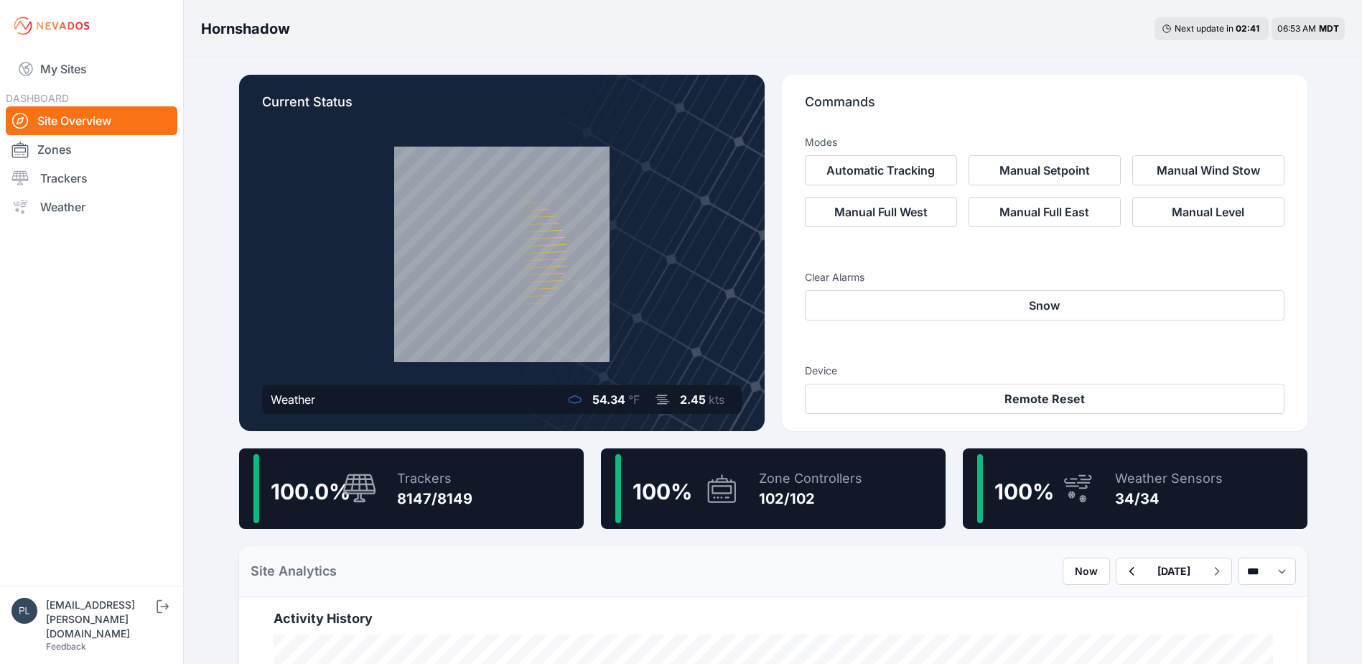
scroll to position [144, 0]
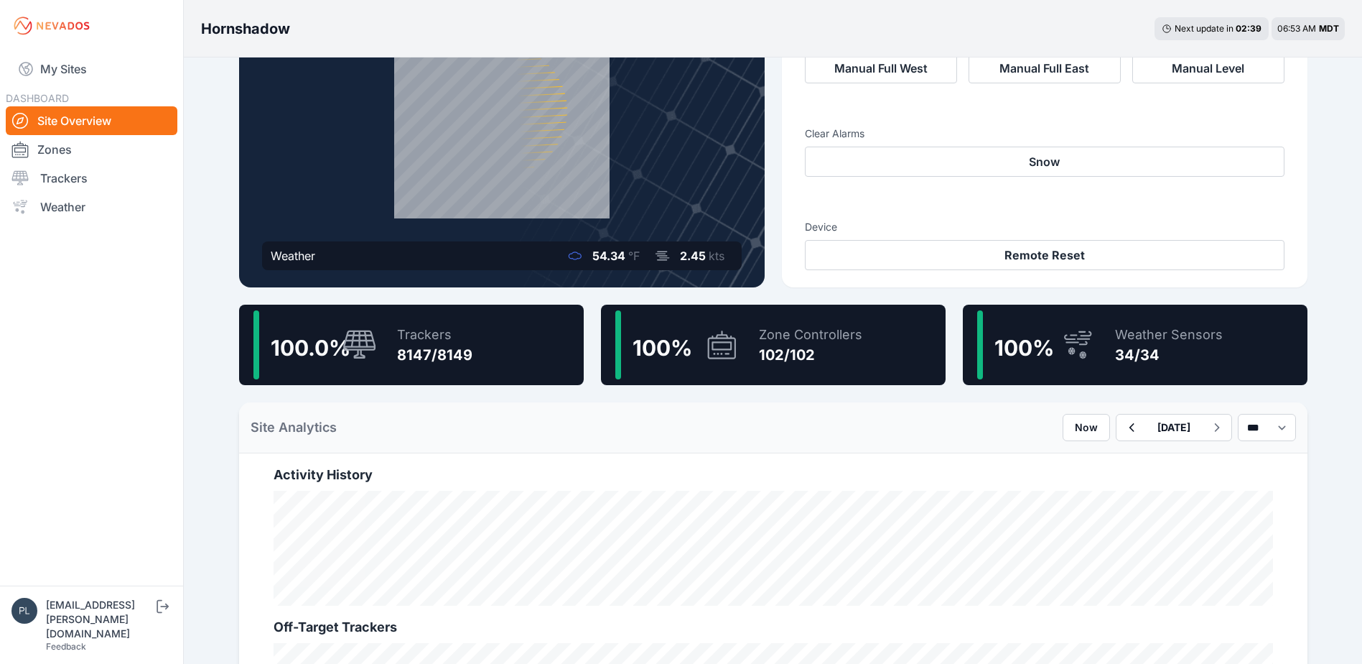
drag, startPoint x: 411, startPoint y: 352, endPoint x: 580, endPoint y: 434, distance: 187.6
click at [411, 352] on div "8147/8149" at bounding box center [434, 355] width 75 height 20
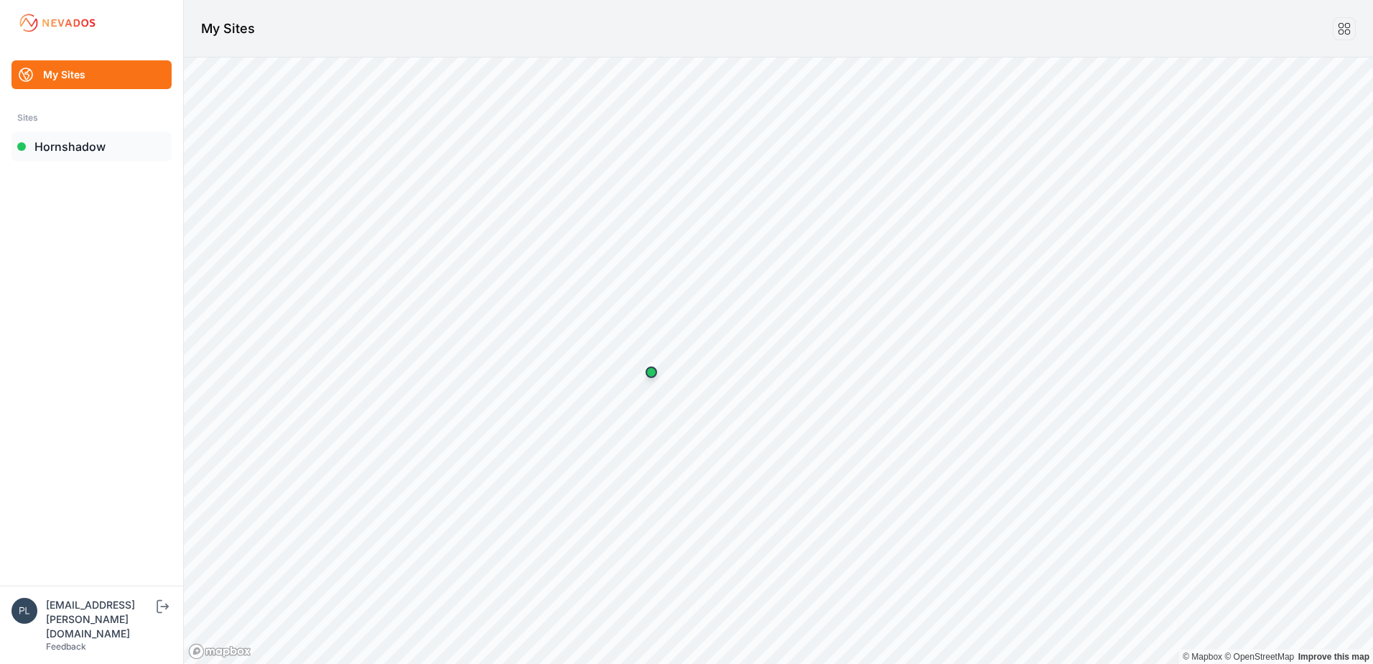
click at [87, 148] on link "Hornshadow" at bounding box center [91, 146] width 160 height 29
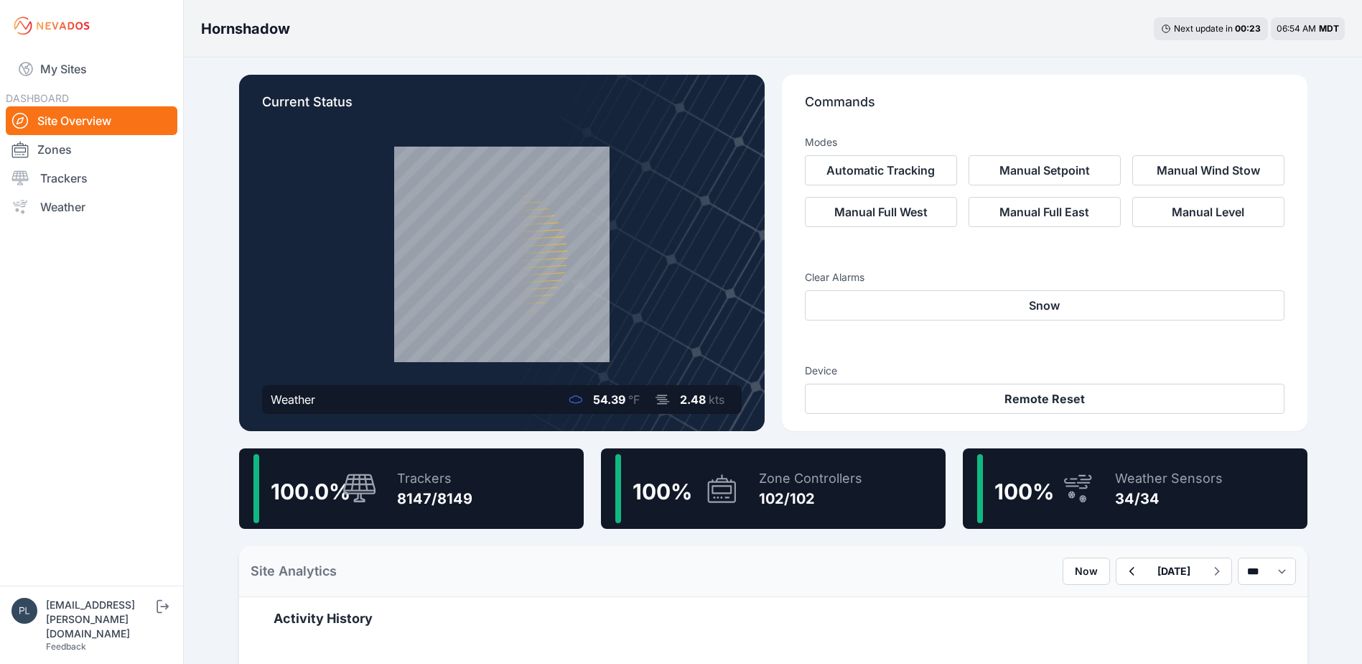
click at [415, 507] on div "8147/8149" at bounding box center [434, 498] width 75 height 20
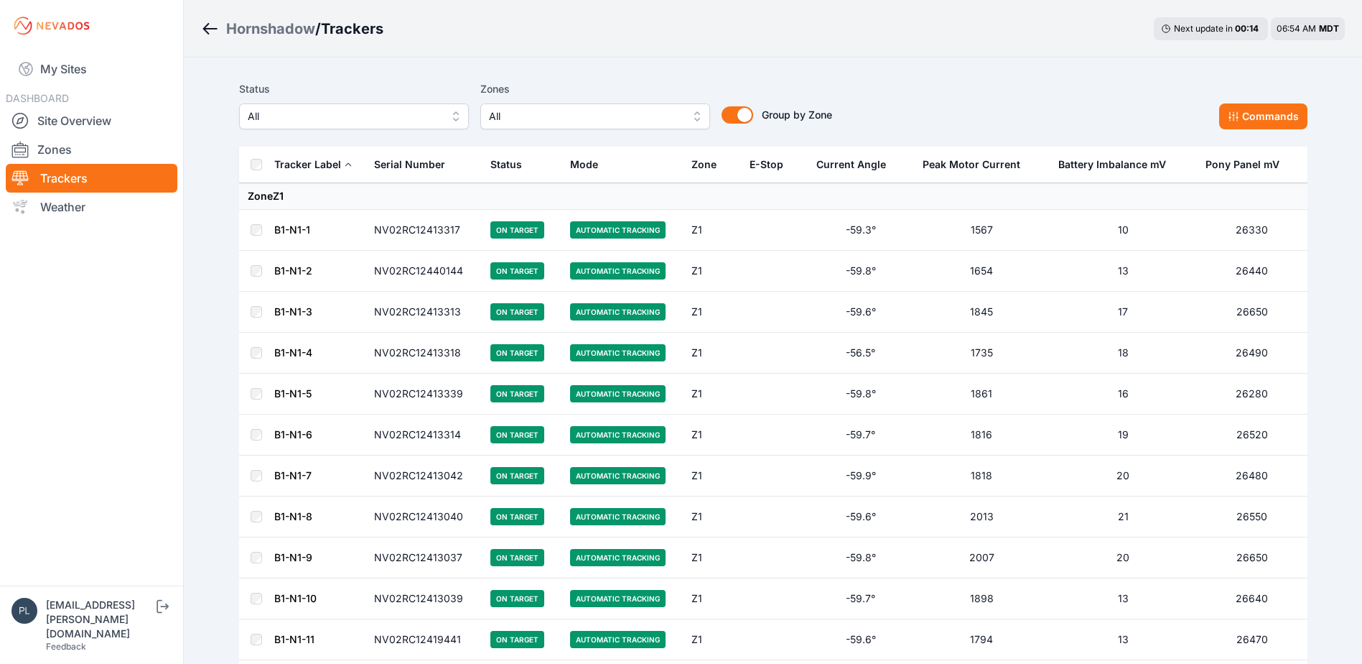
click at [348, 108] on span "All" at bounding box center [344, 116] width 192 height 17
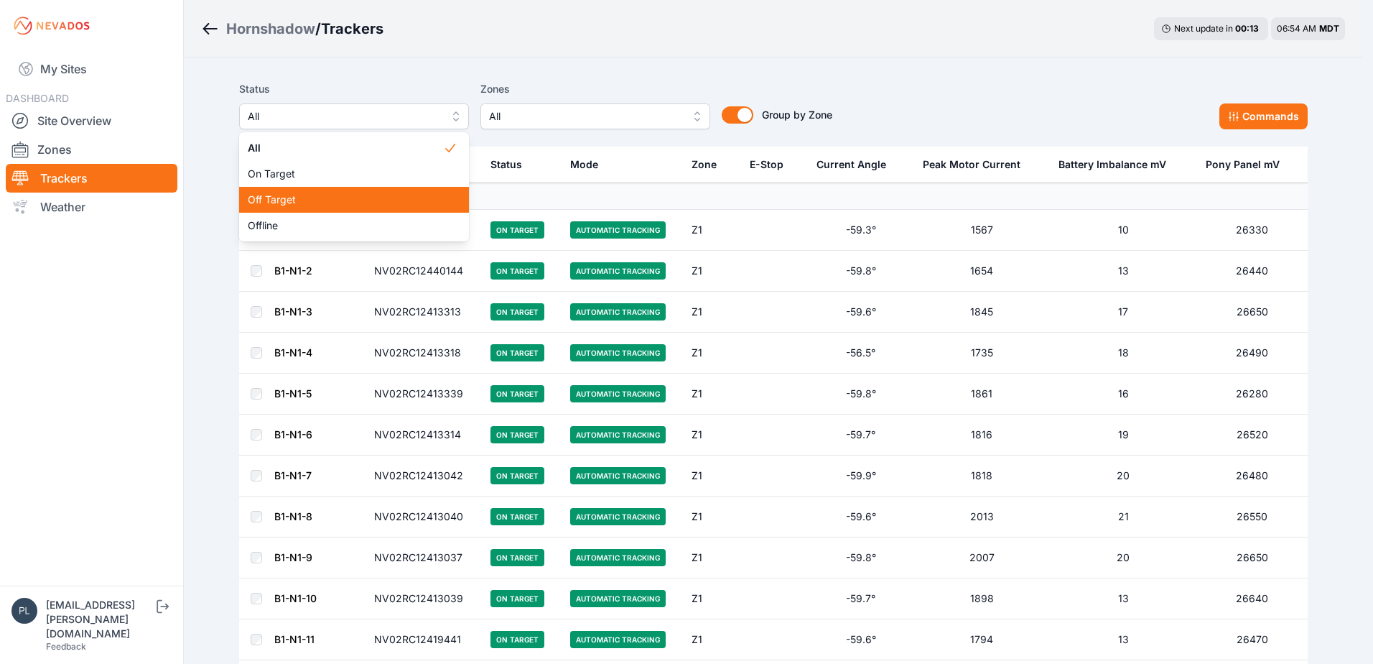
click at [301, 208] on div "Off Target" at bounding box center [354, 200] width 230 height 26
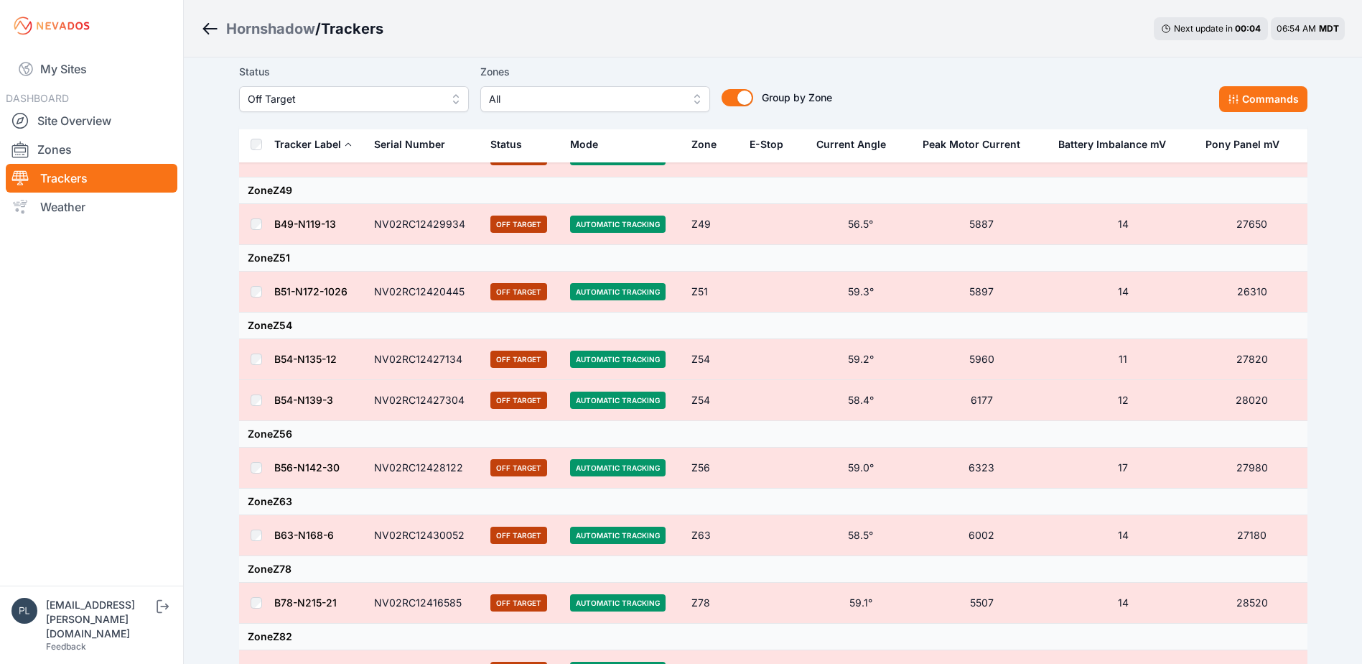
scroll to position [732, 0]
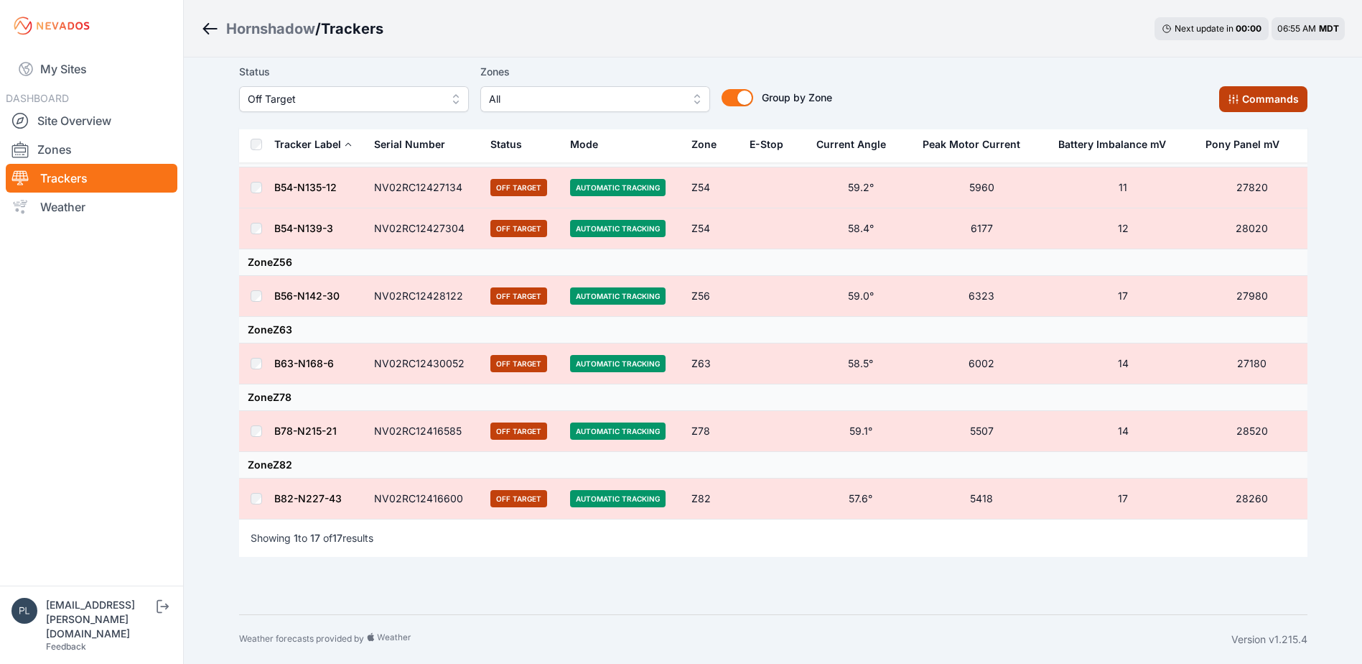
click at [1247, 98] on button "Commands" at bounding box center [1263, 99] width 88 height 26
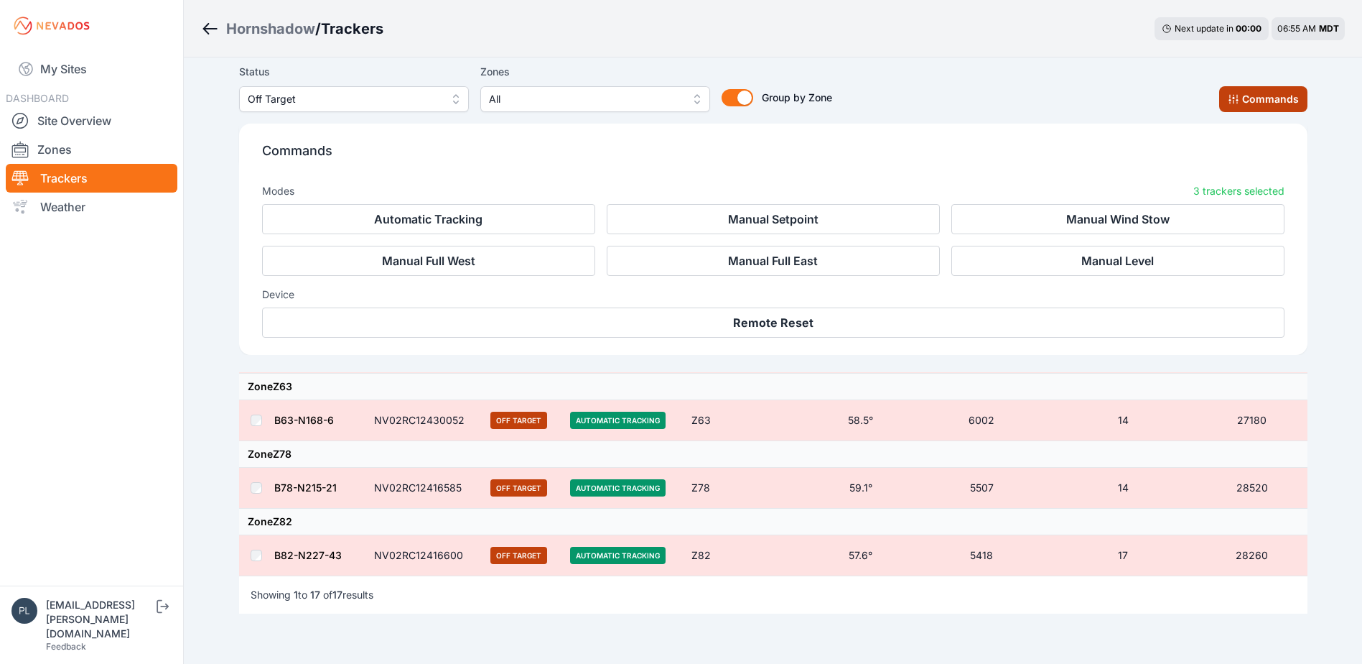
scroll to position [975, 0]
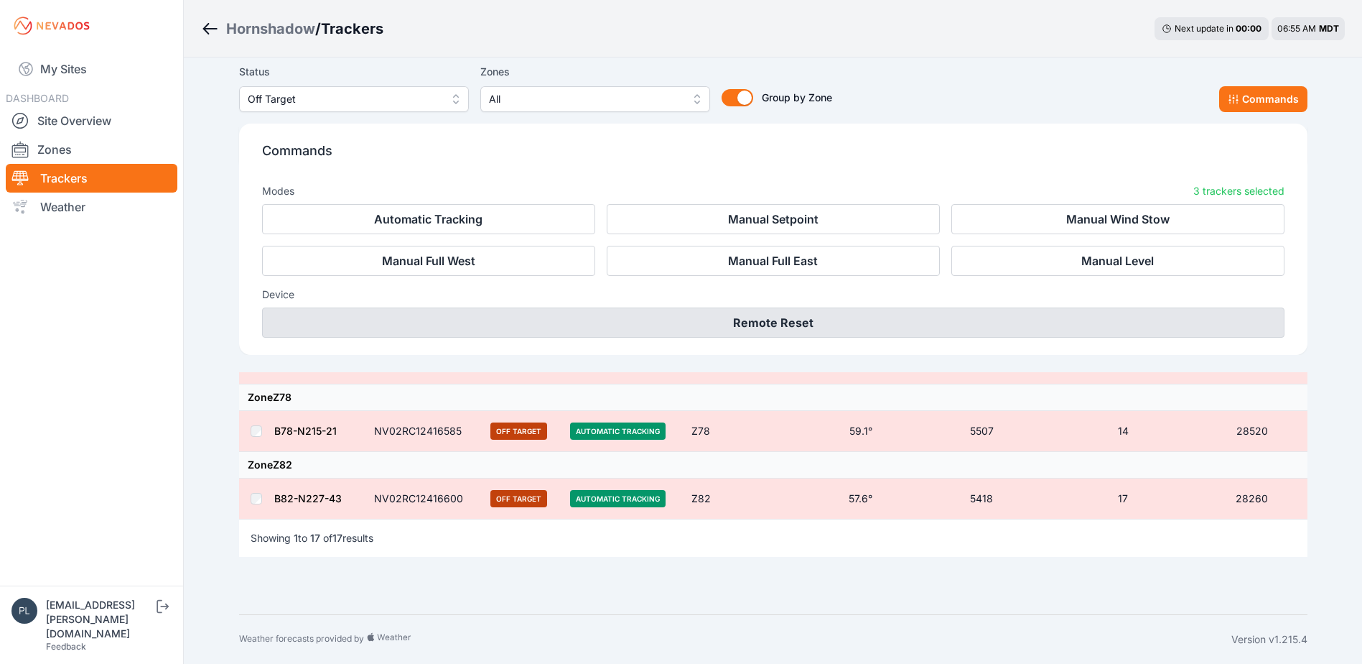
click at [906, 314] on button "Remote Reset" at bounding box center [773, 322] width 1023 height 30
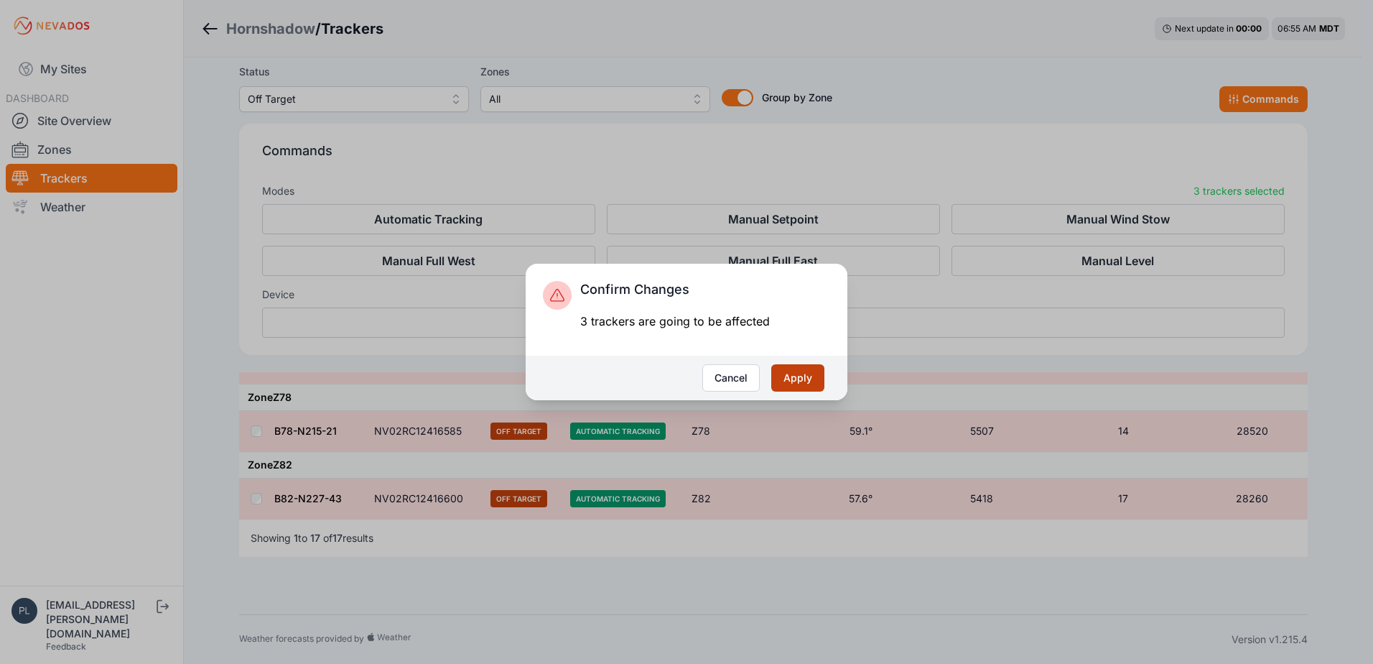
click at [778, 386] on button "Apply" at bounding box center [797, 377] width 53 height 27
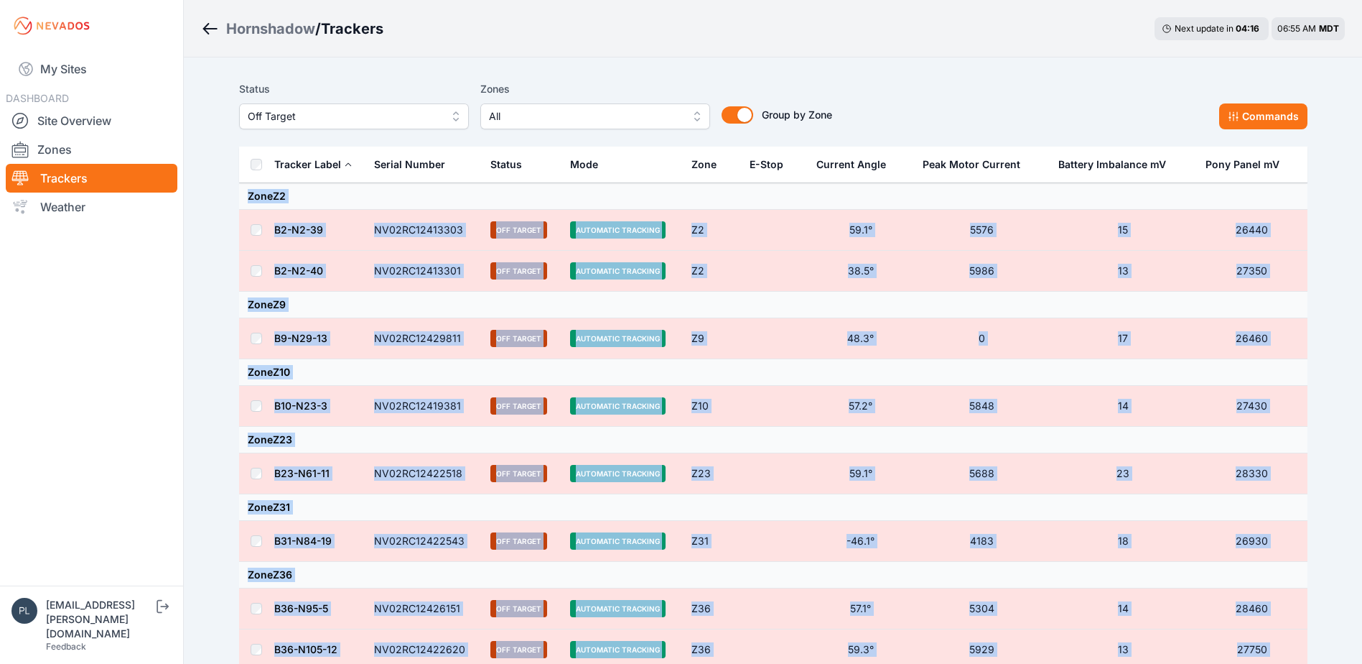
drag, startPoint x: 1300, startPoint y: 292, endPoint x: 243, endPoint y: 196, distance: 1061.4
drag, startPoint x: 243, startPoint y: 196, endPoint x: 271, endPoint y: 196, distance: 28.0
copy tbody "Zone Z2 B2-N2-39 NV02RC12413303 Off Target Automatic Tracking Z2 59.1° 5576 15 …"
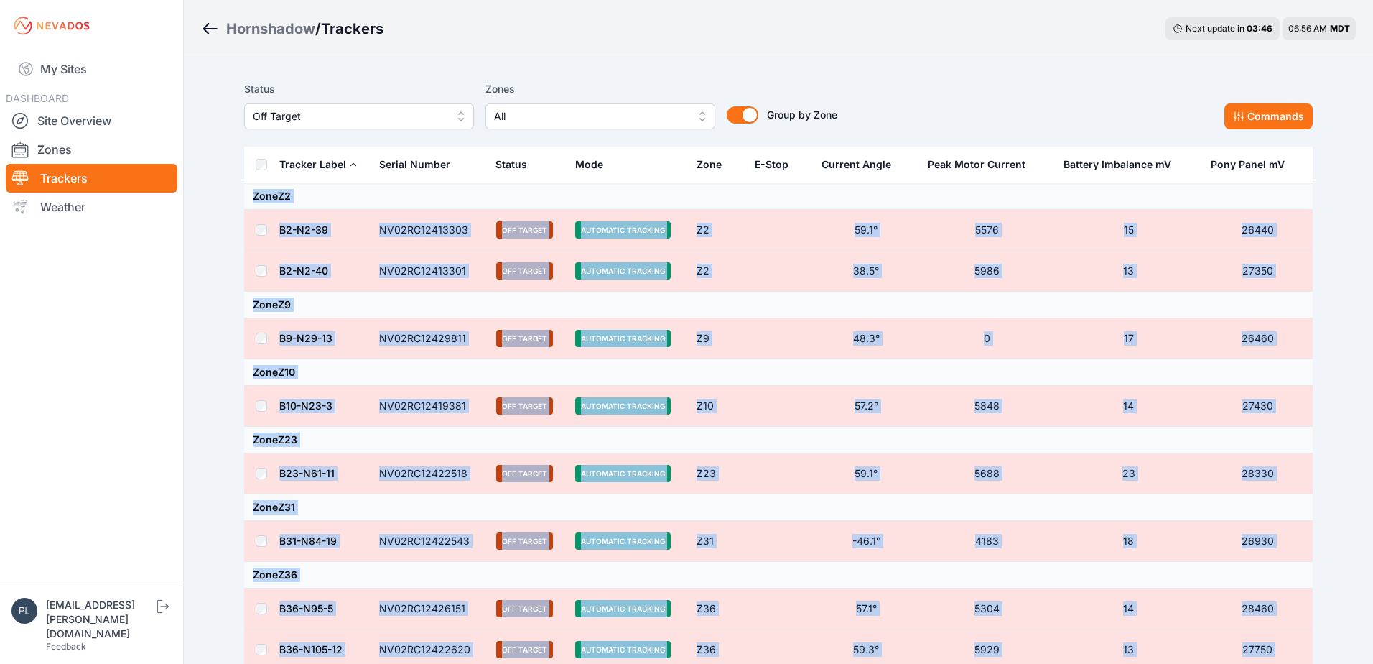
click at [434, 123] on span "Off Target" at bounding box center [349, 116] width 192 height 17
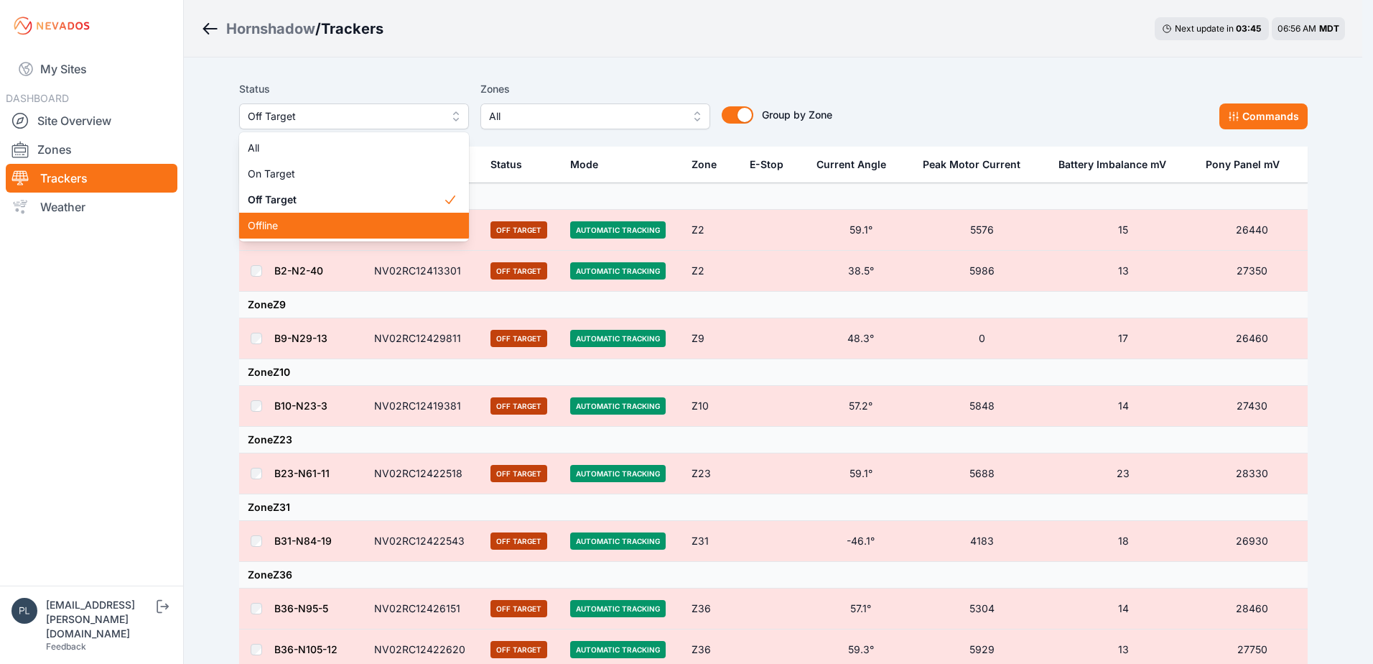
click at [359, 225] on span "Offline" at bounding box center [345, 225] width 195 height 14
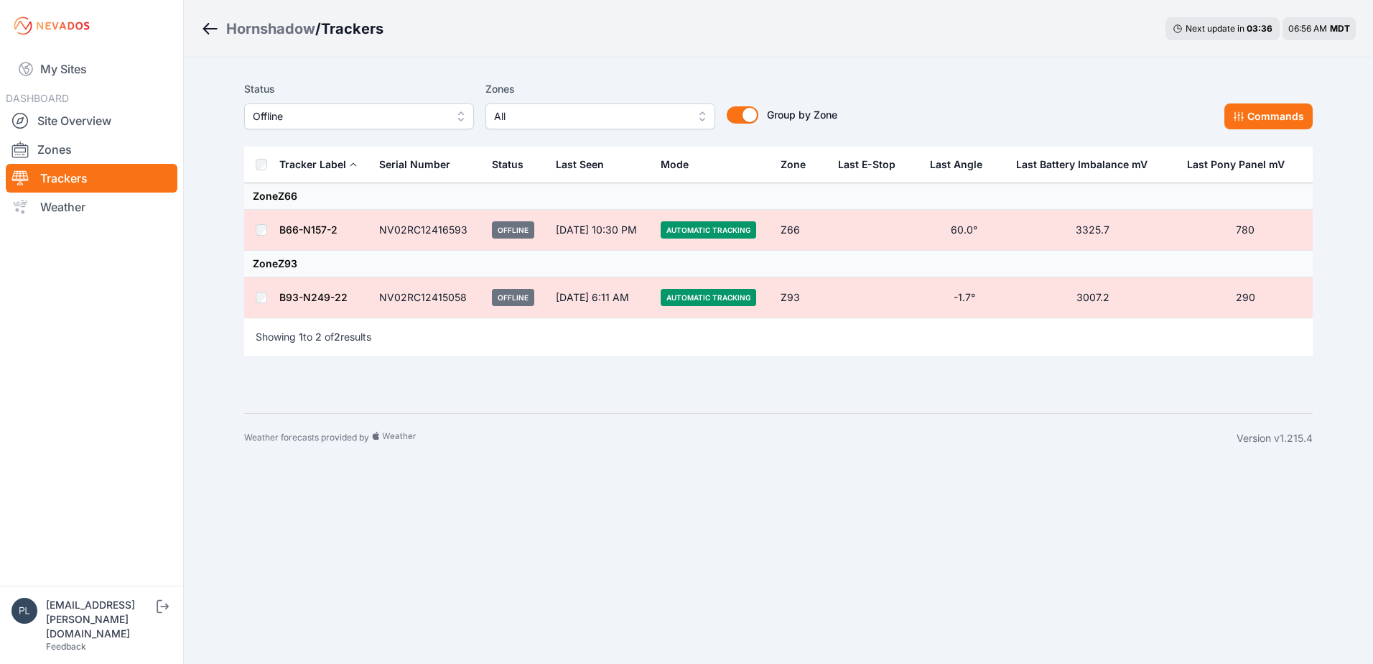
click at [241, 334] on div "Status Offline Zones All Group by Zone Group by Zone Commands Tracker Label Ser…" at bounding box center [778, 234] width 1103 height 355
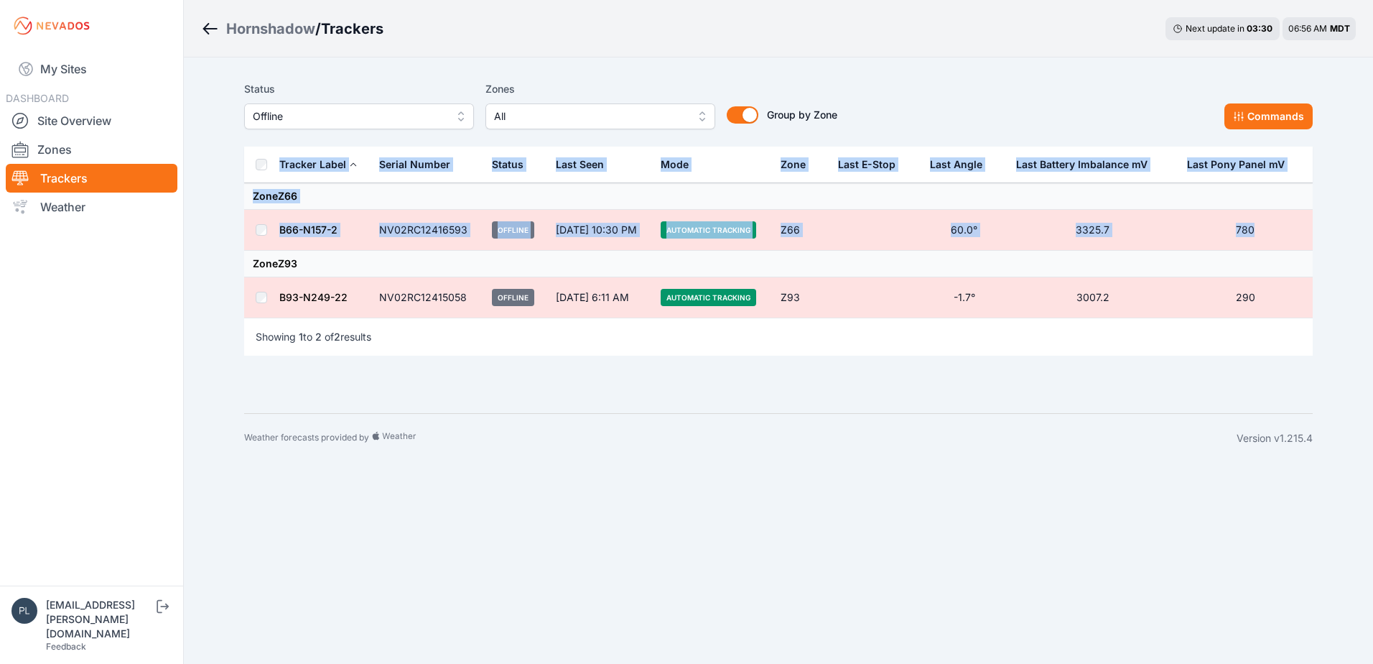
drag, startPoint x: 1255, startPoint y: 228, endPoint x: 246, endPoint y: 182, distance: 1009.3
click at [246, 182] on table "Tracker Label Serial Number Status Last Seen Mode Zone Last E-Stop Last Angle L…" at bounding box center [778, 232] width 1069 height 171
drag, startPoint x: 246, startPoint y: 182, endPoint x: 306, endPoint y: 169, distance: 60.8
copy table "Tracker Label Serial Number Status Last Seen Mode Zone Last E-Stop Last Angle L…"
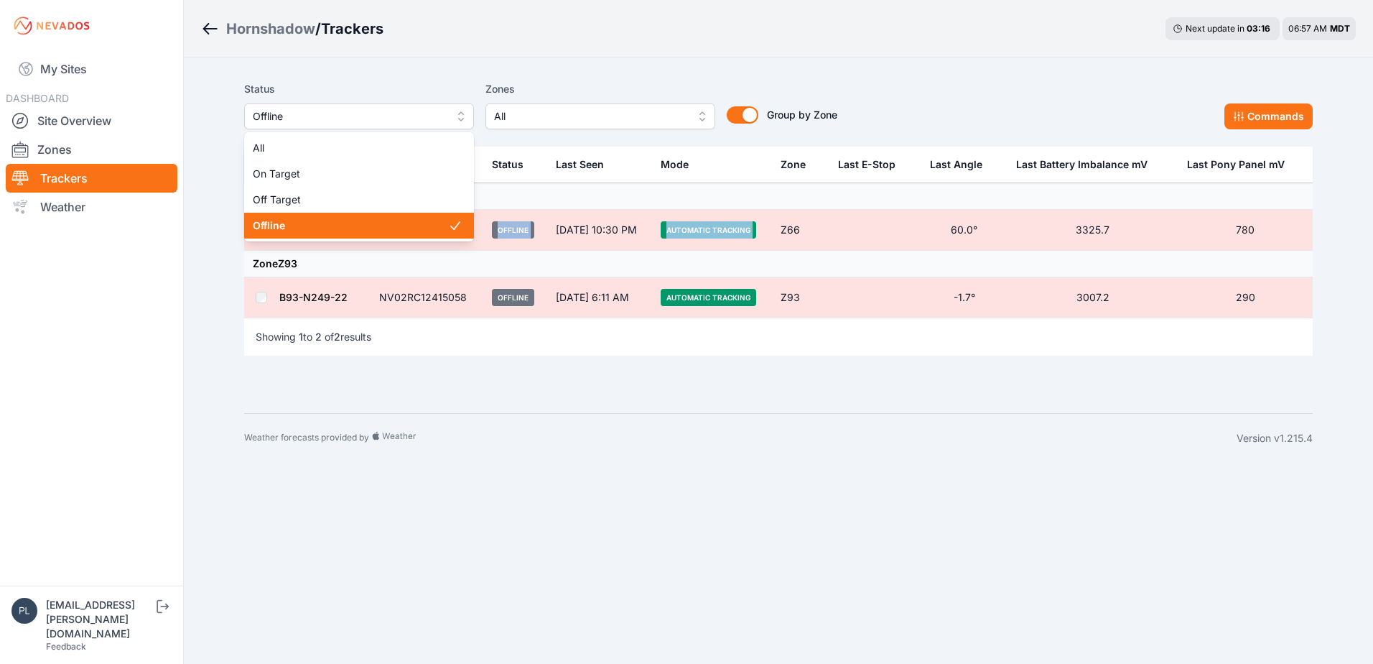
click at [388, 109] on span "Offline" at bounding box center [349, 116] width 192 height 17
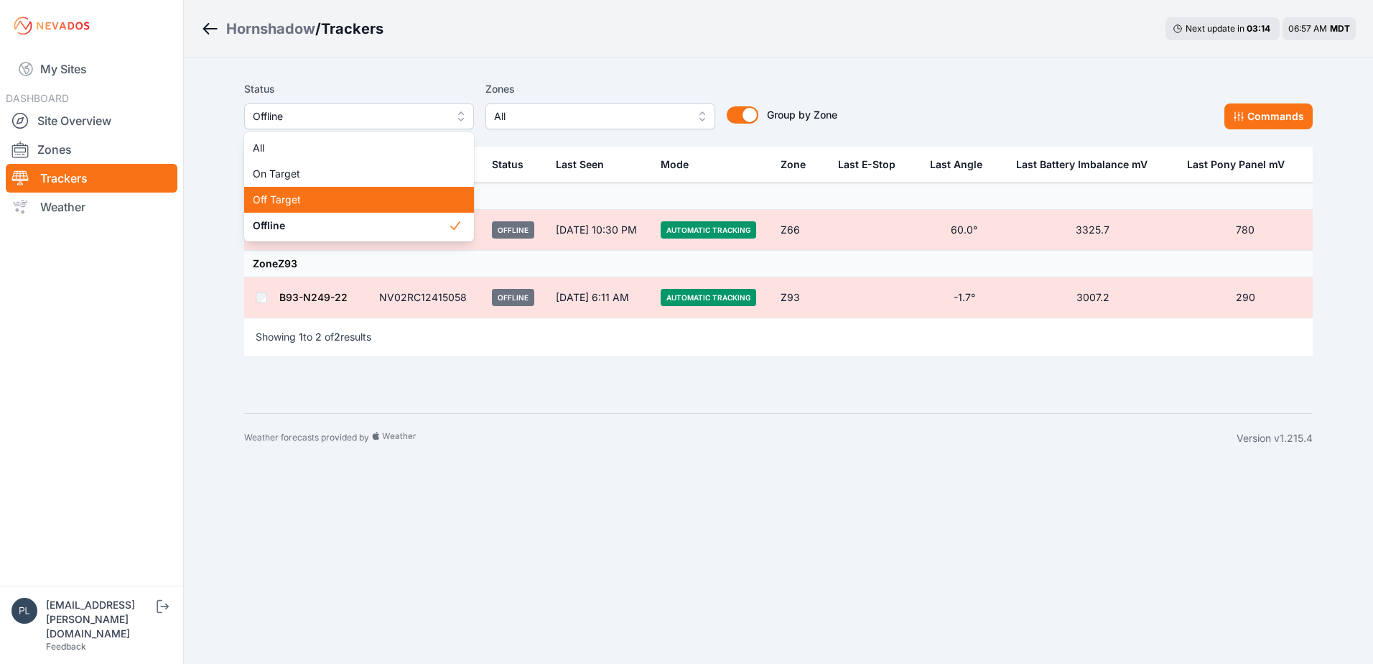
click at [336, 199] on span "Off Target" at bounding box center [350, 199] width 195 height 14
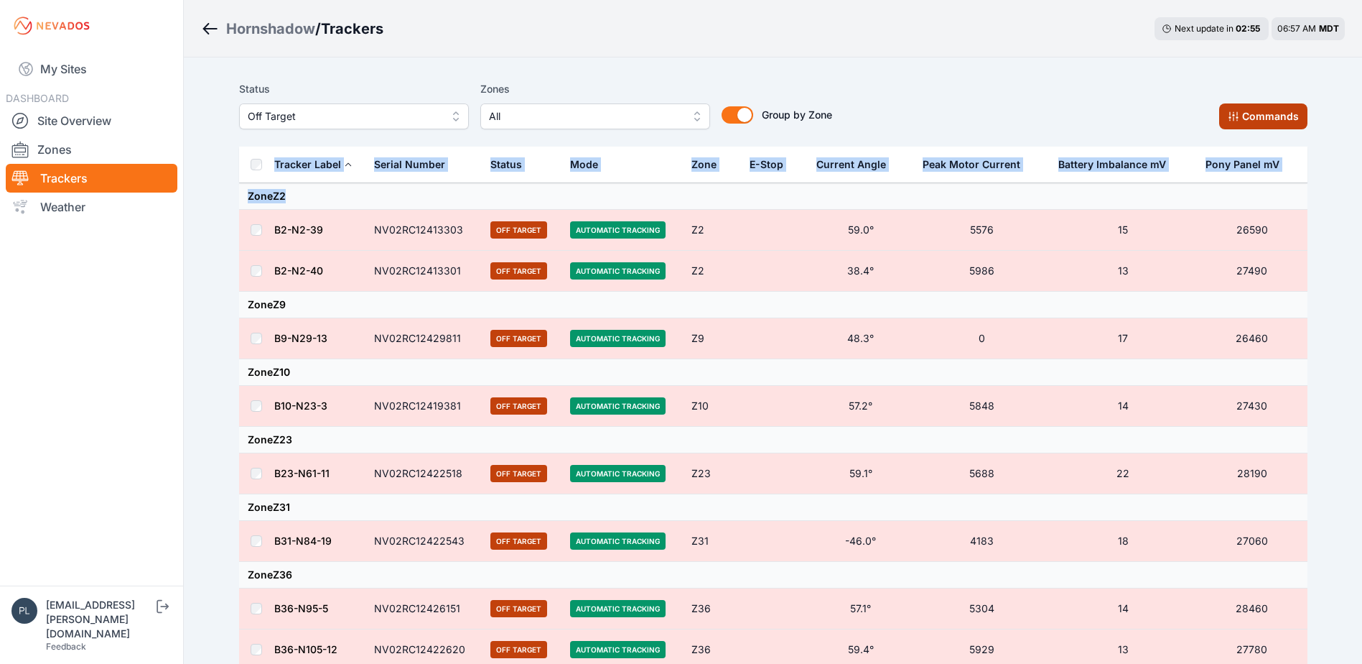
click at [1286, 109] on button "Commands" at bounding box center [1263, 116] width 88 height 26
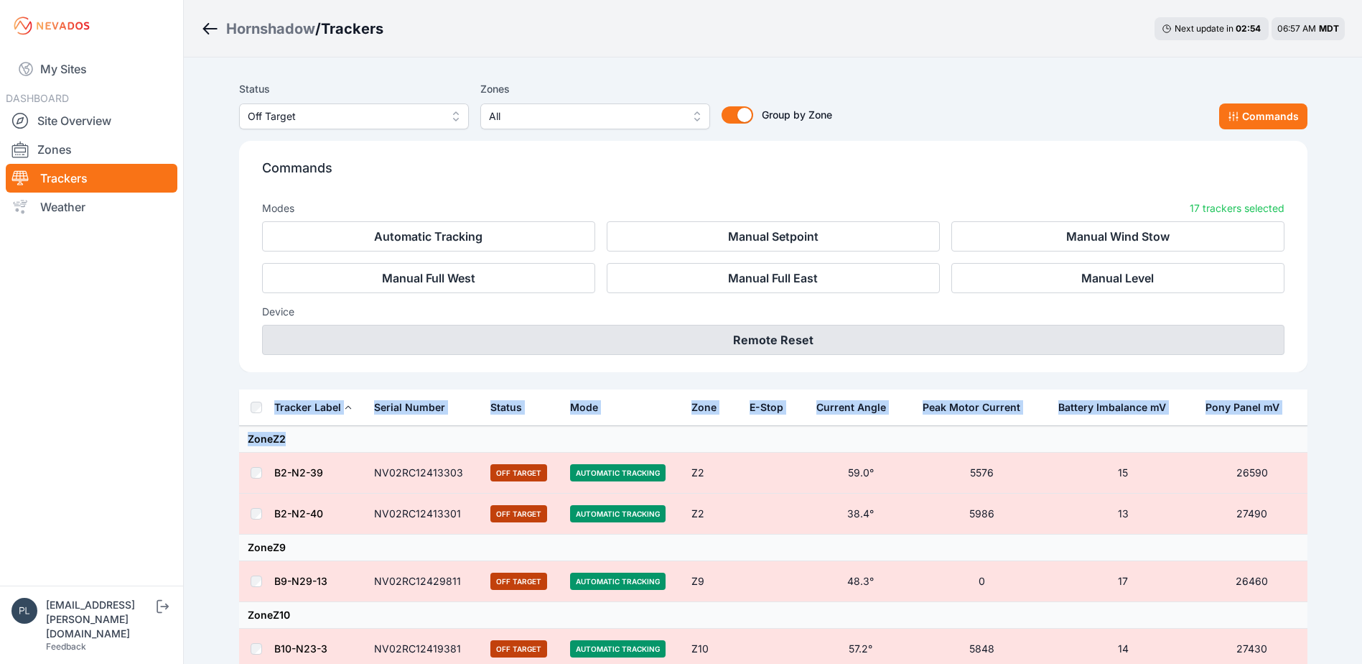
click at [748, 340] on button "Remote Reset" at bounding box center [773, 340] width 1023 height 30
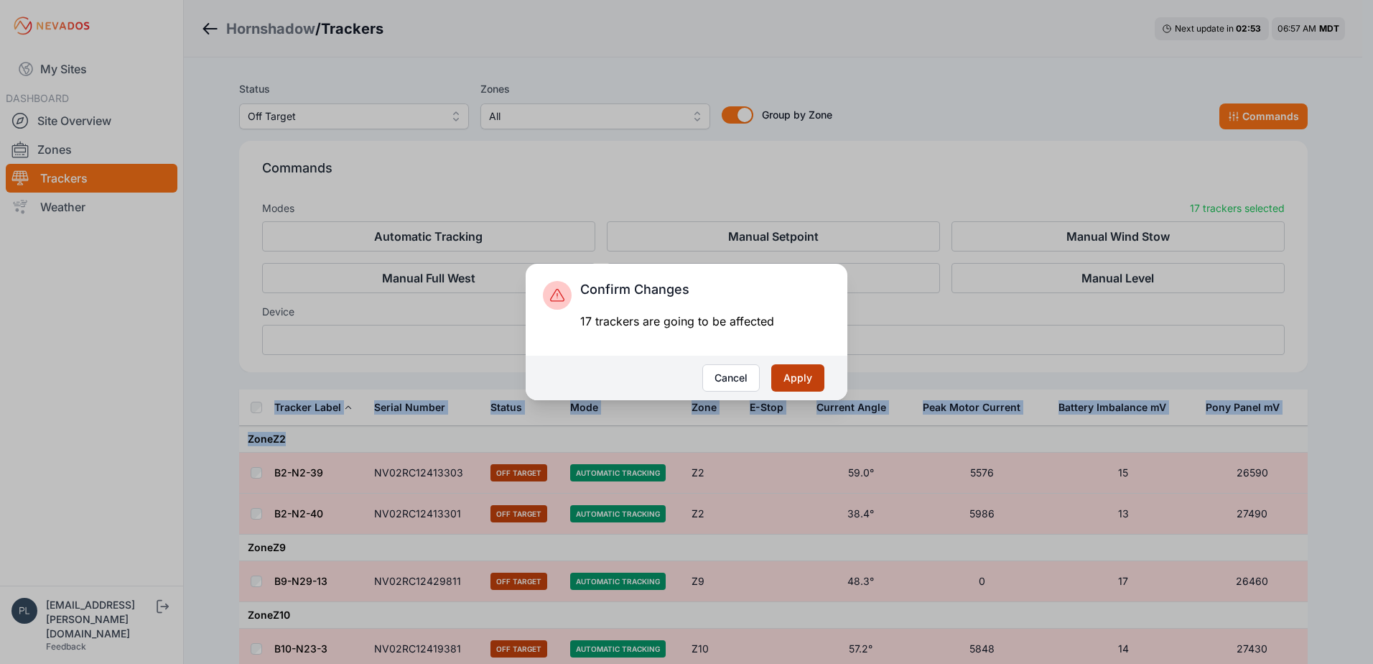
click at [787, 369] on button "Apply" at bounding box center [797, 377] width 53 height 27
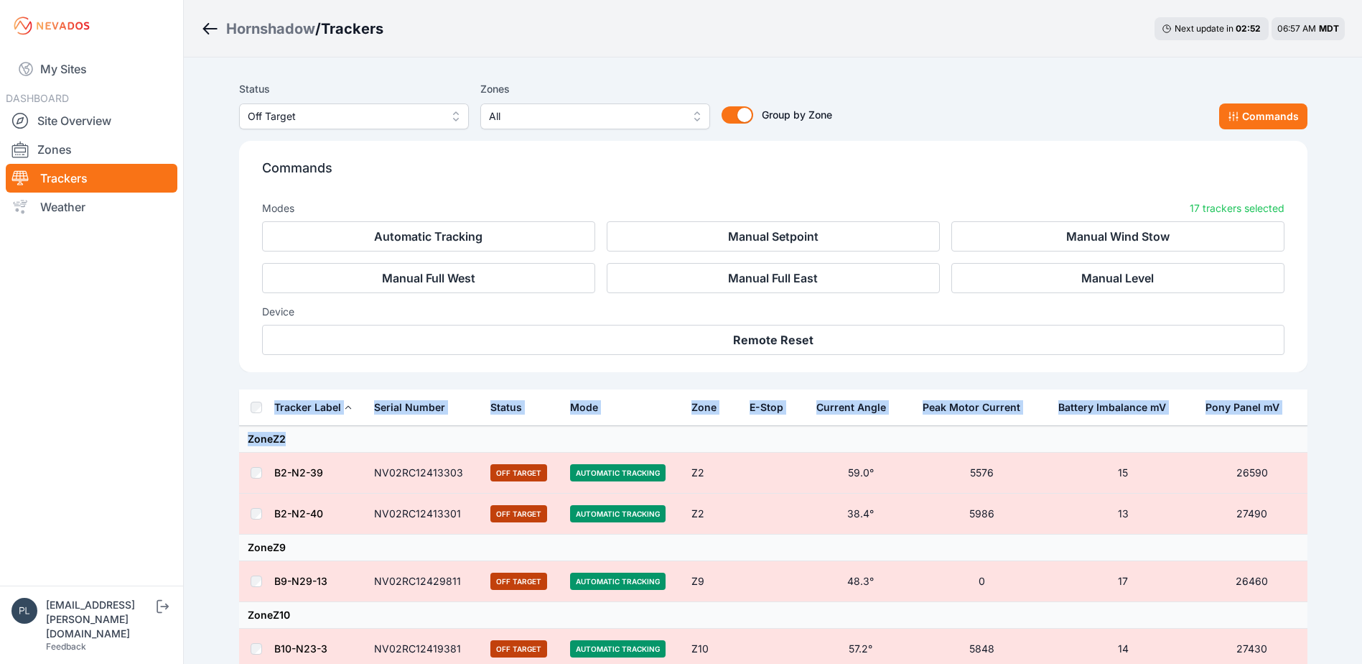
scroll to position [140, 0]
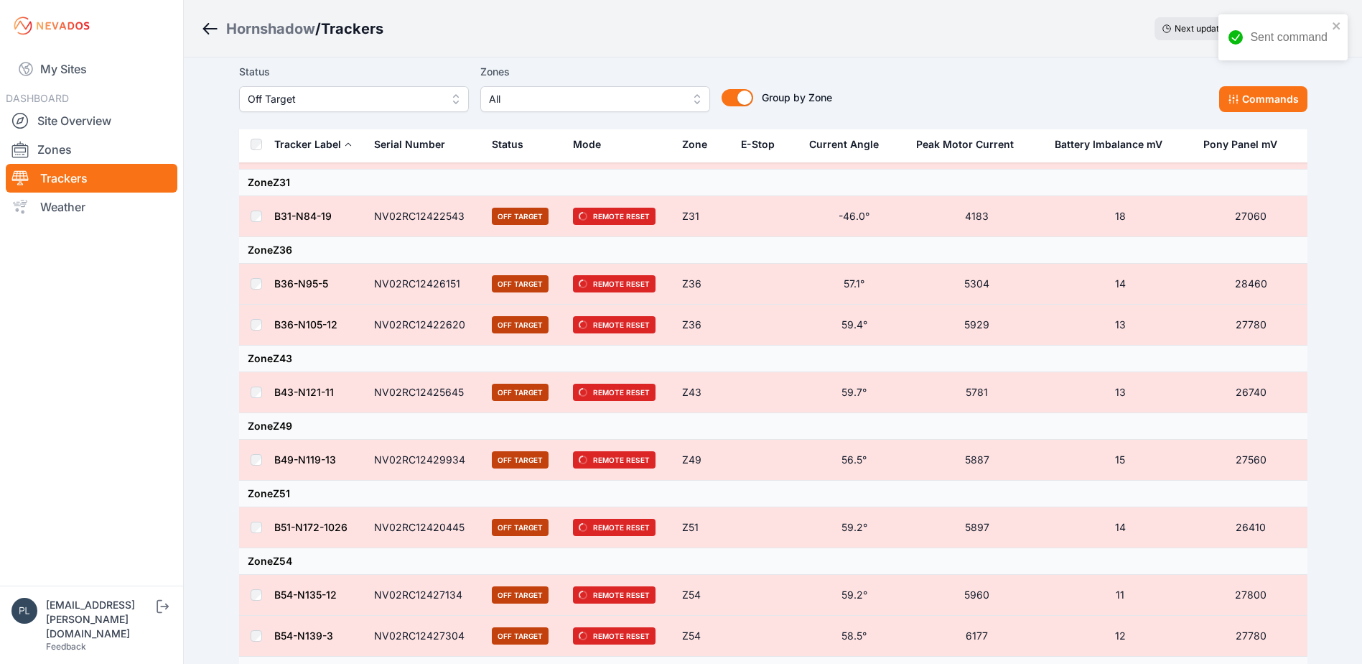
scroll to position [85, 0]
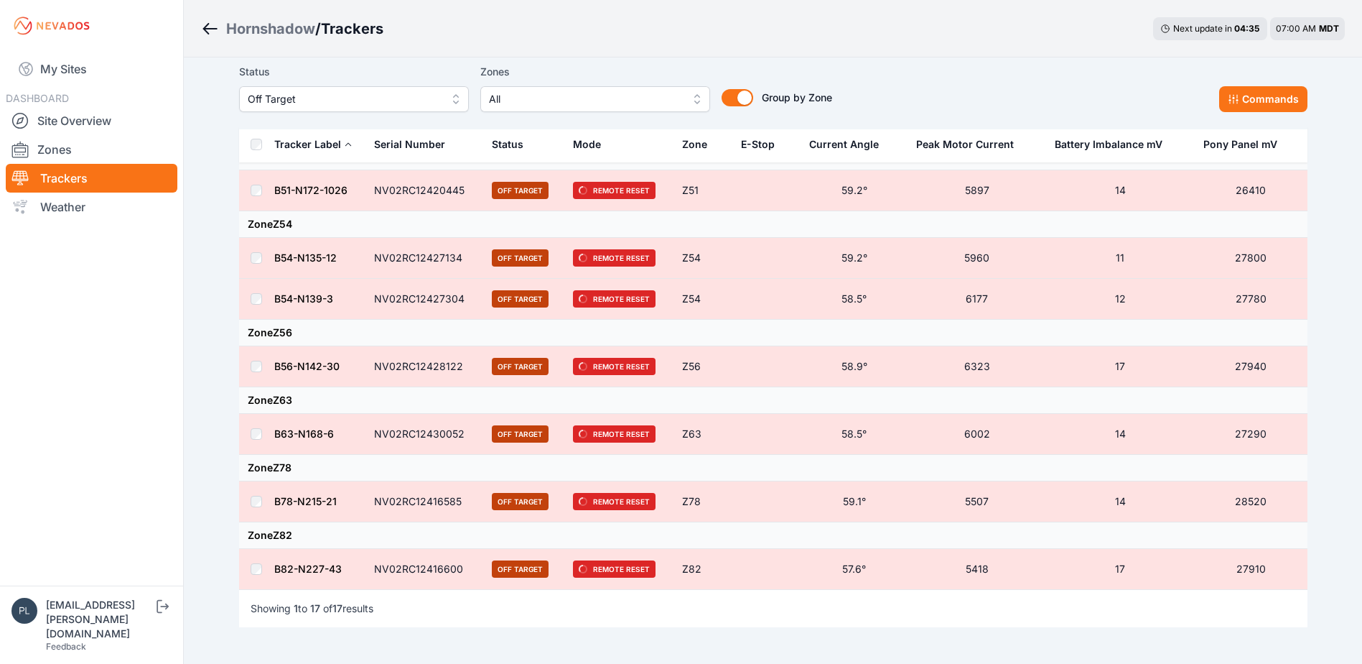
scroll to position [732, 0]
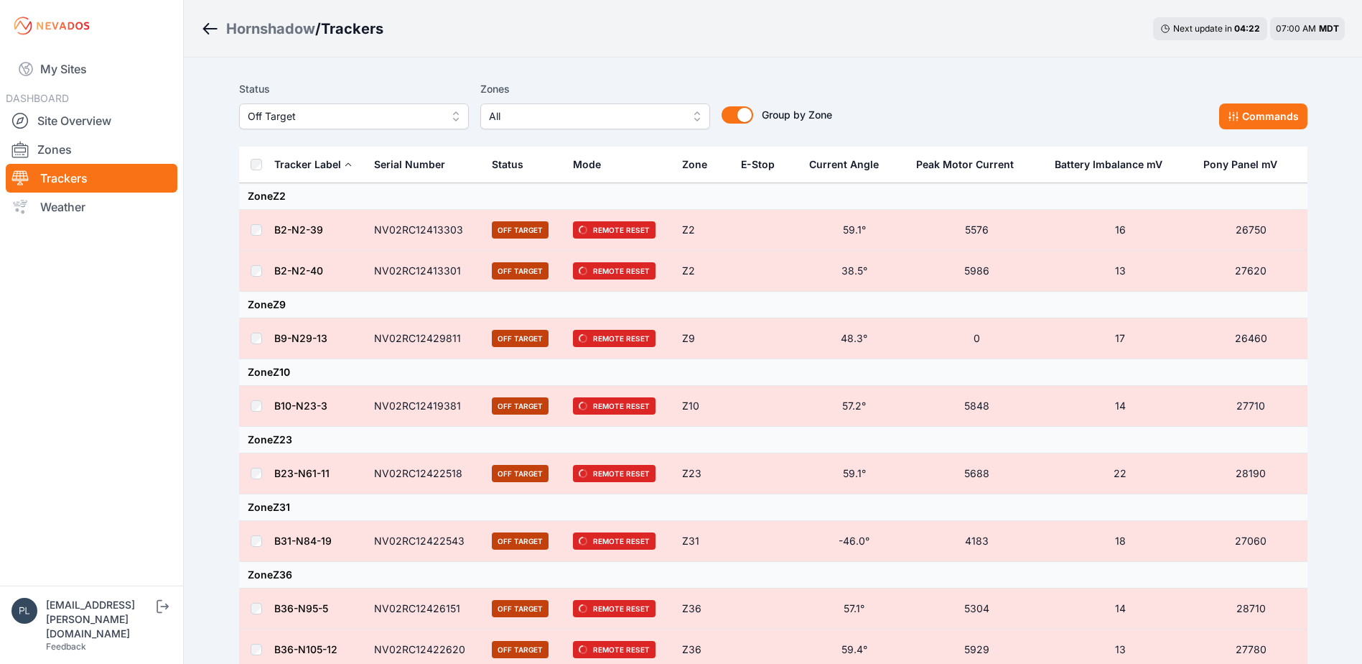
scroll to position [732, 0]
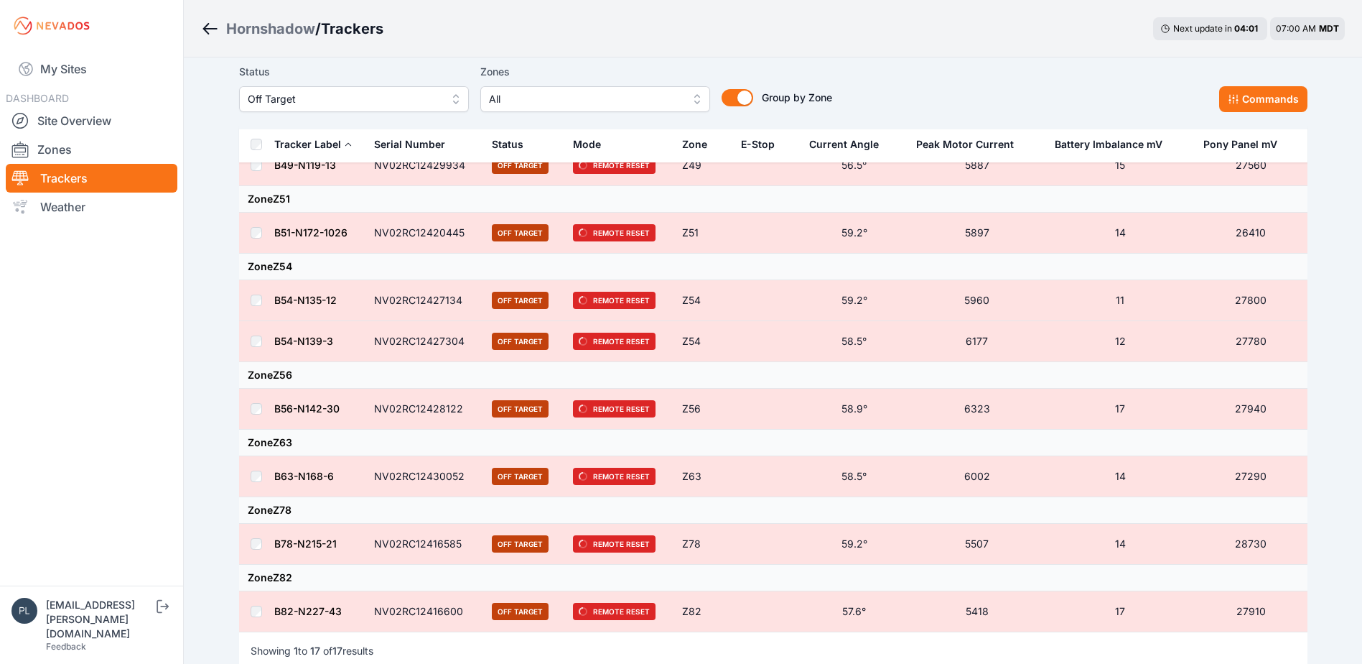
scroll to position [636, 0]
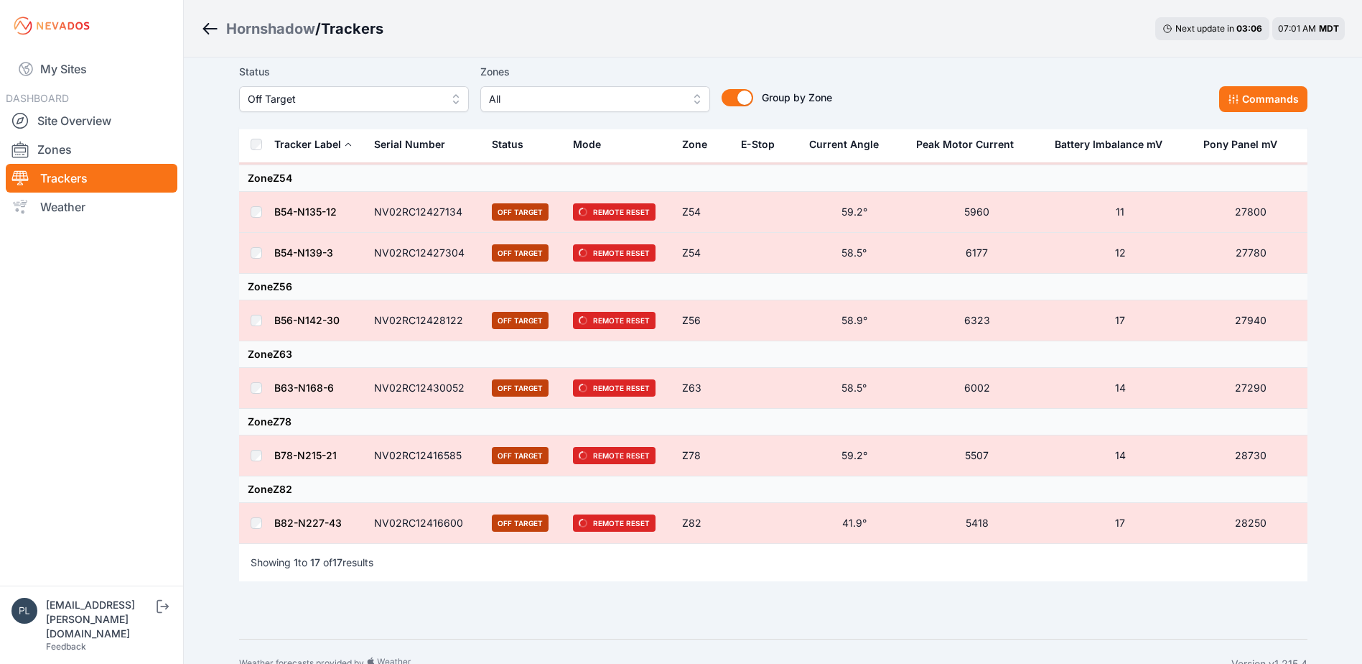
scroll to position [732, 0]
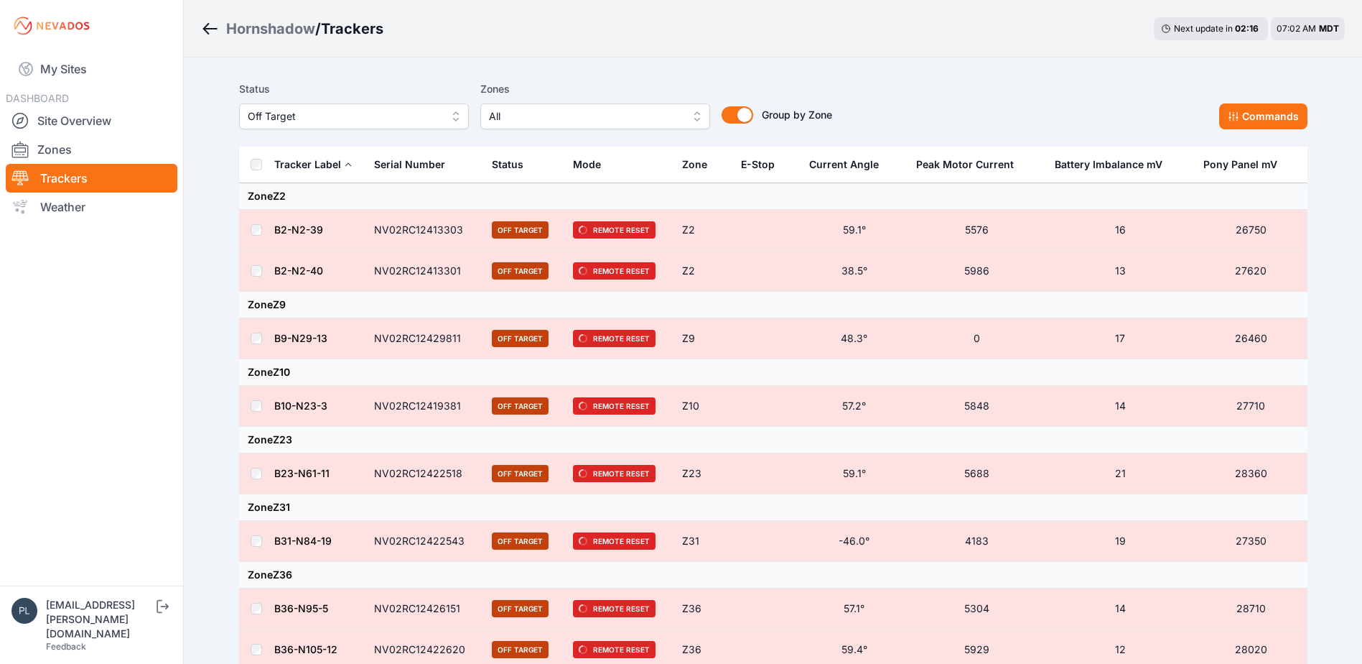
scroll to position [732, 0]
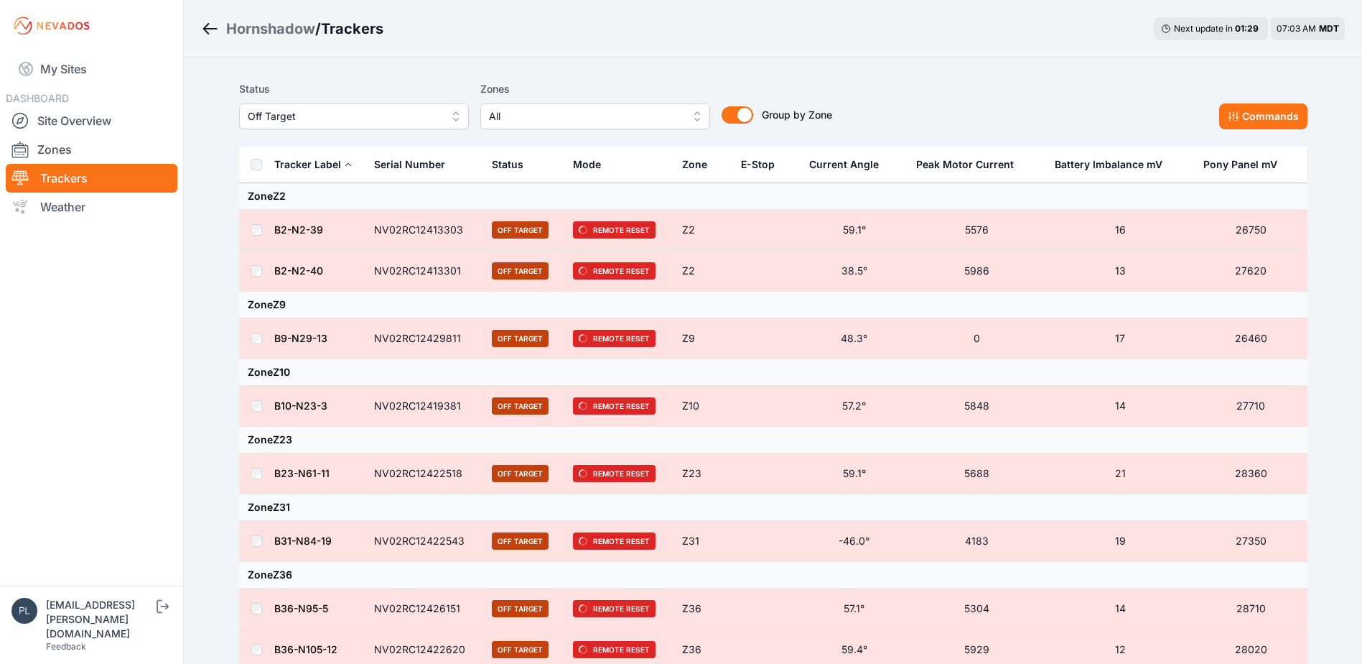
scroll to position [732, 0]
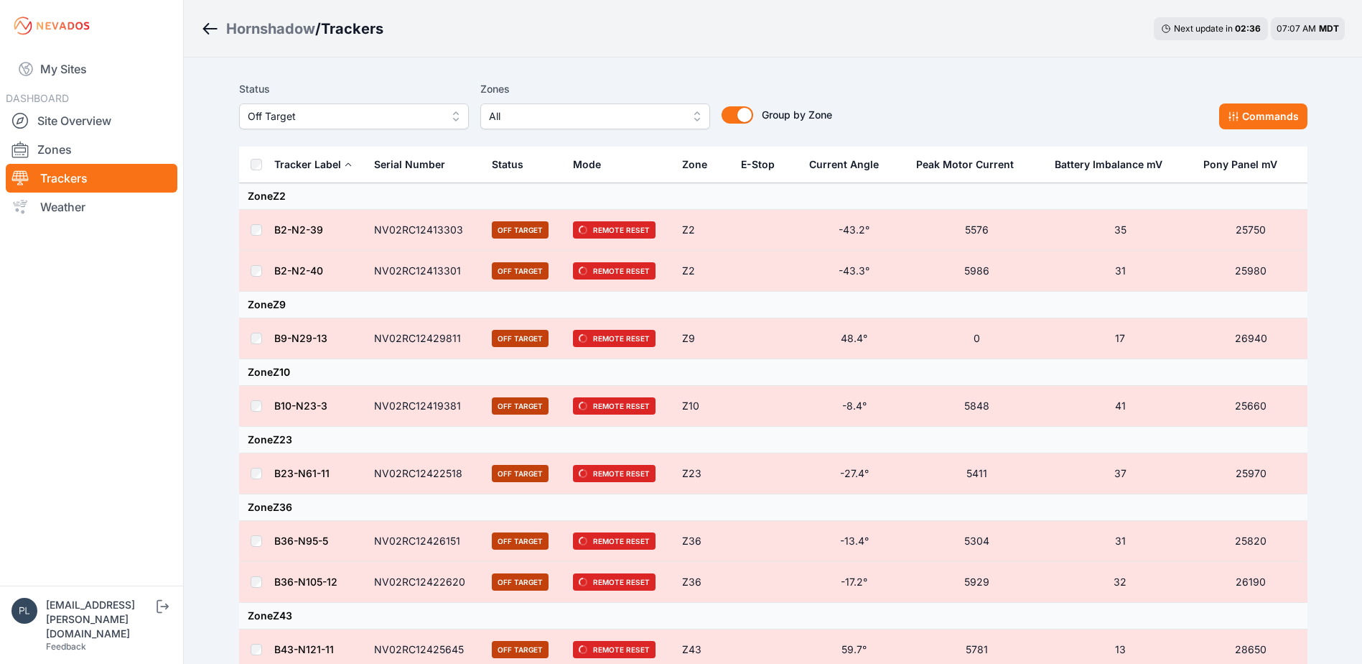
scroll to position [664, 0]
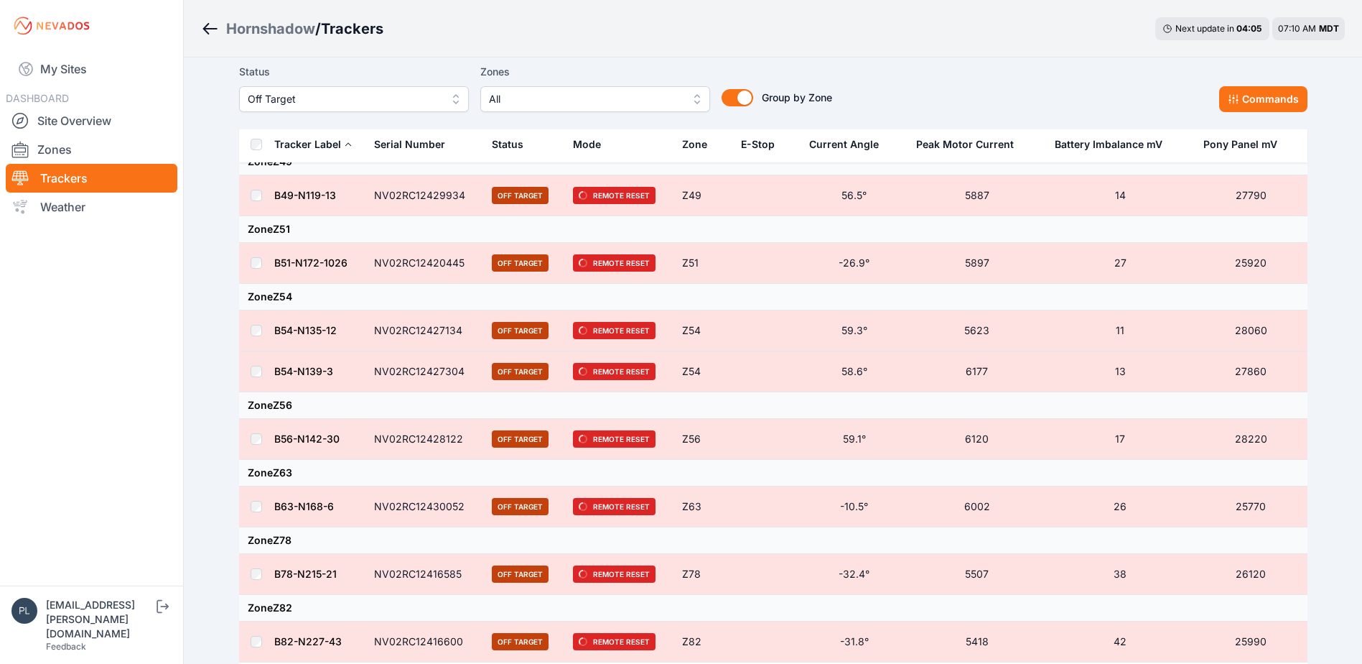
scroll to position [304, 0]
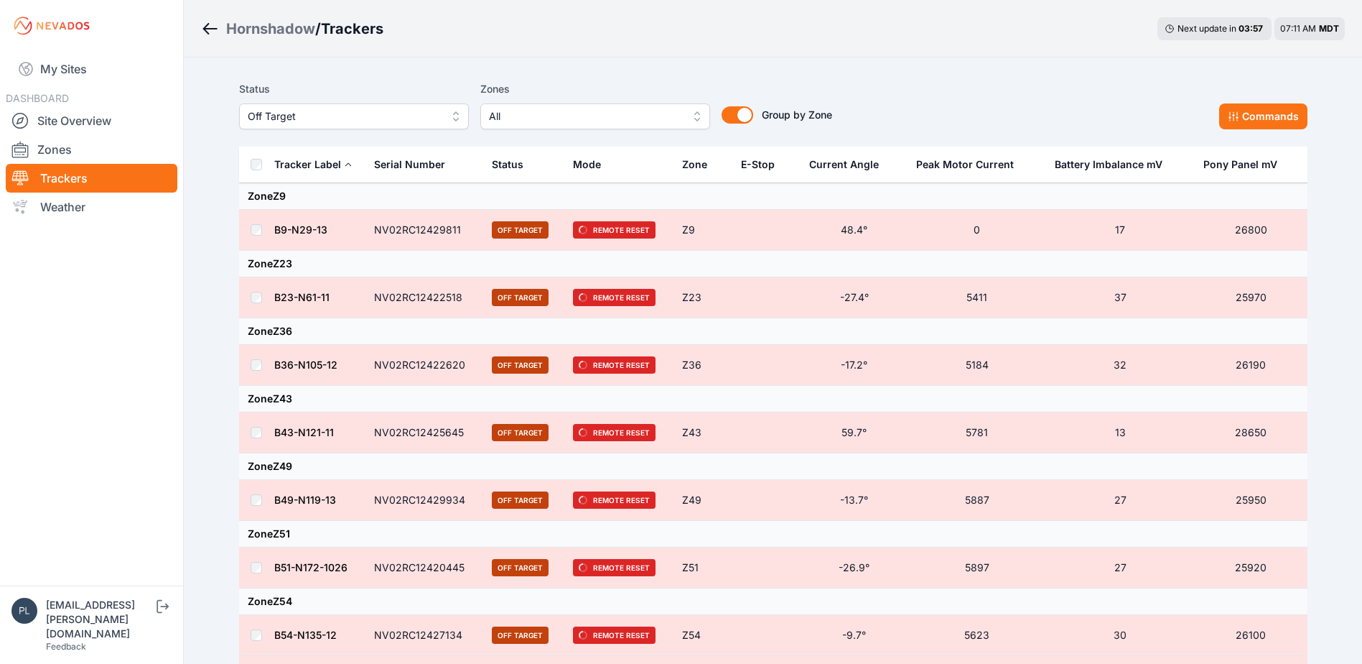
scroll to position [304, 0]
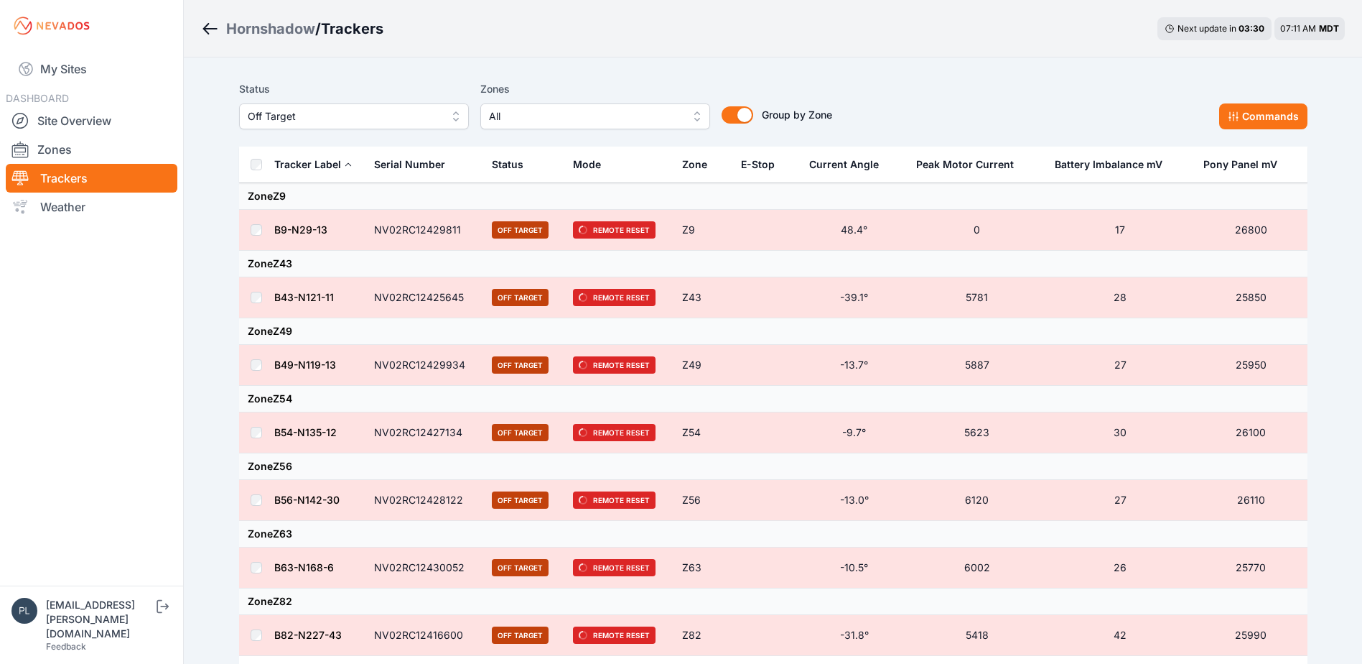
scroll to position [136, 0]
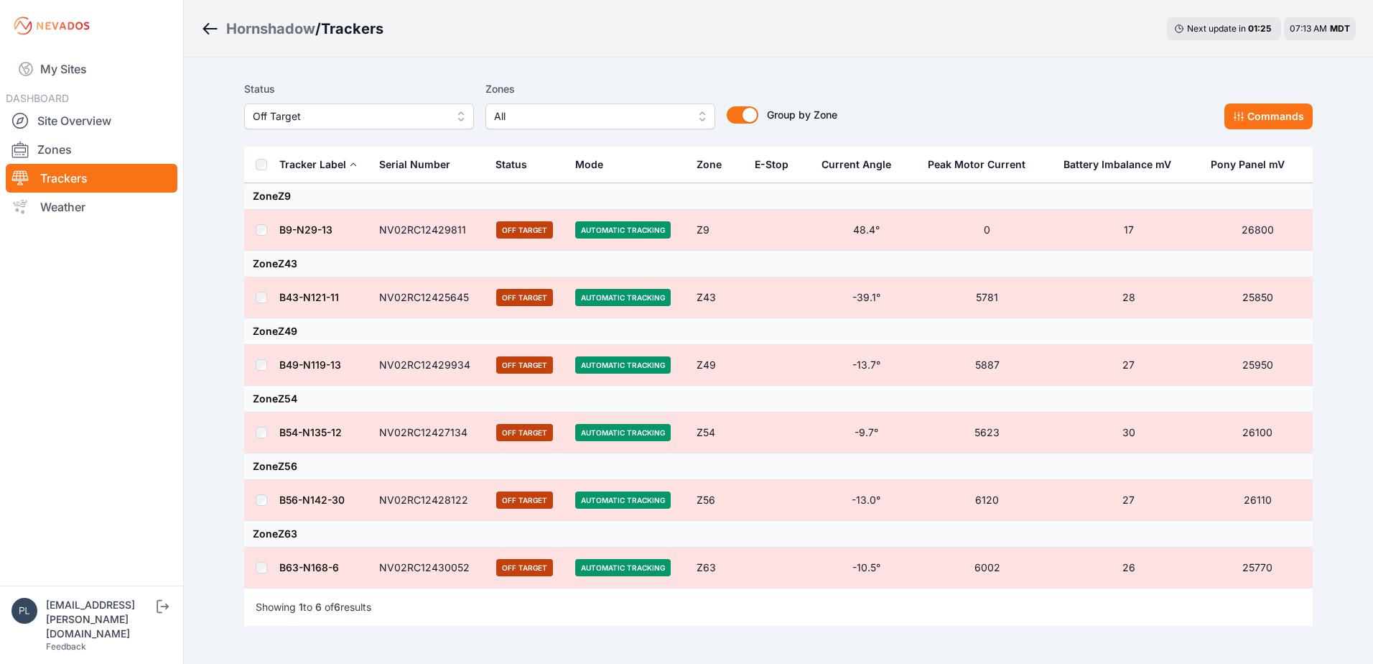
click at [330, 111] on span "Off Target" at bounding box center [349, 116] width 192 height 17
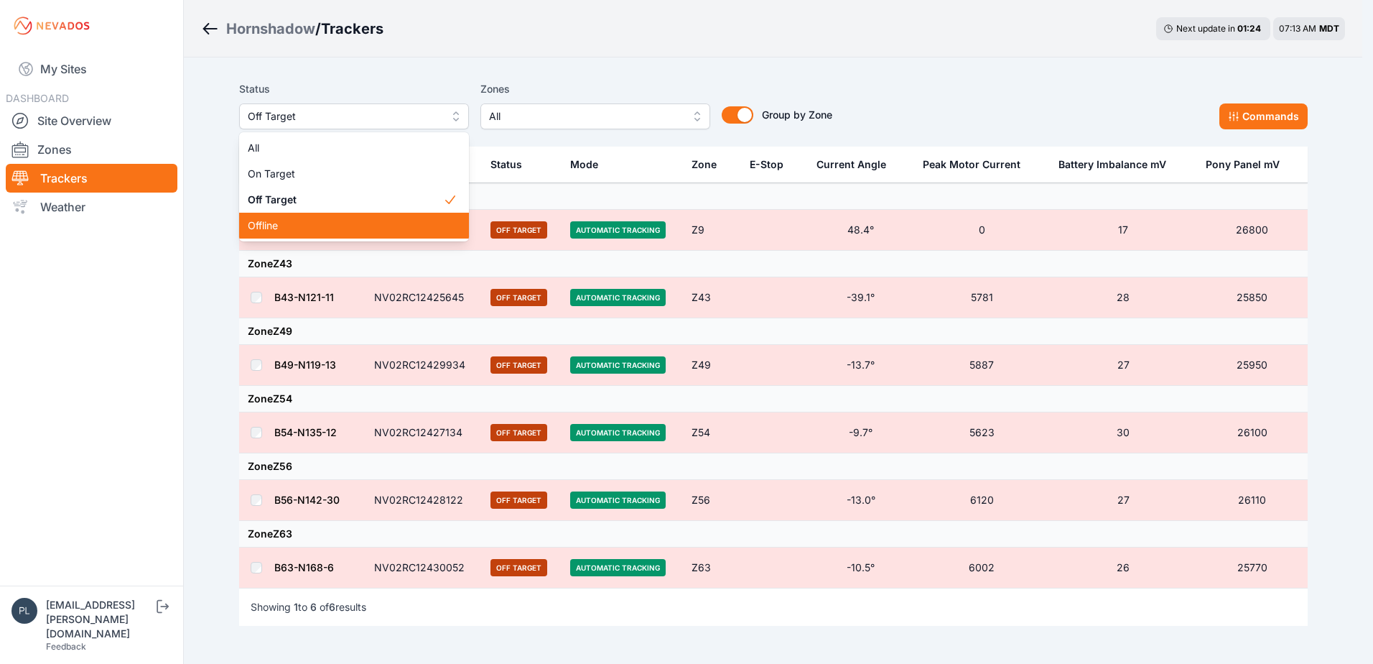
click at [344, 229] on span "Offline" at bounding box center [345, 225] width 195 height 14
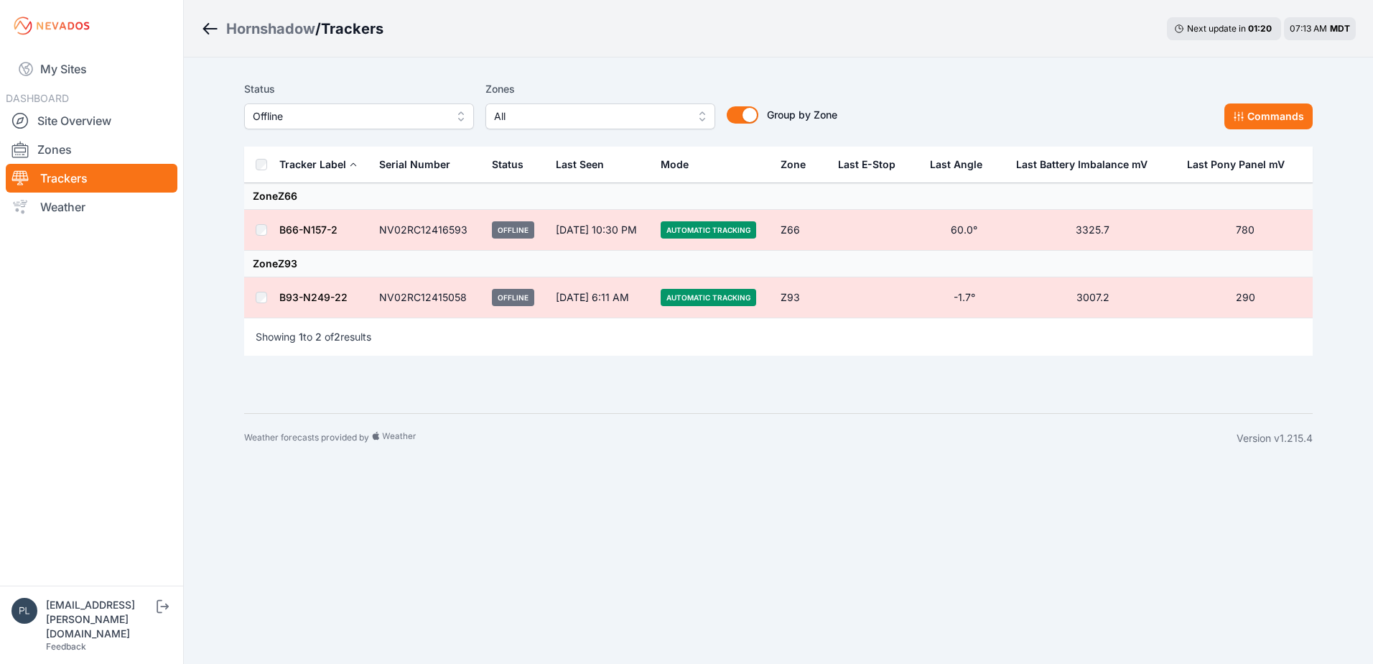
click at [341, 118] on span "Offline" at bounding box center [349, 116] width 192 height 17
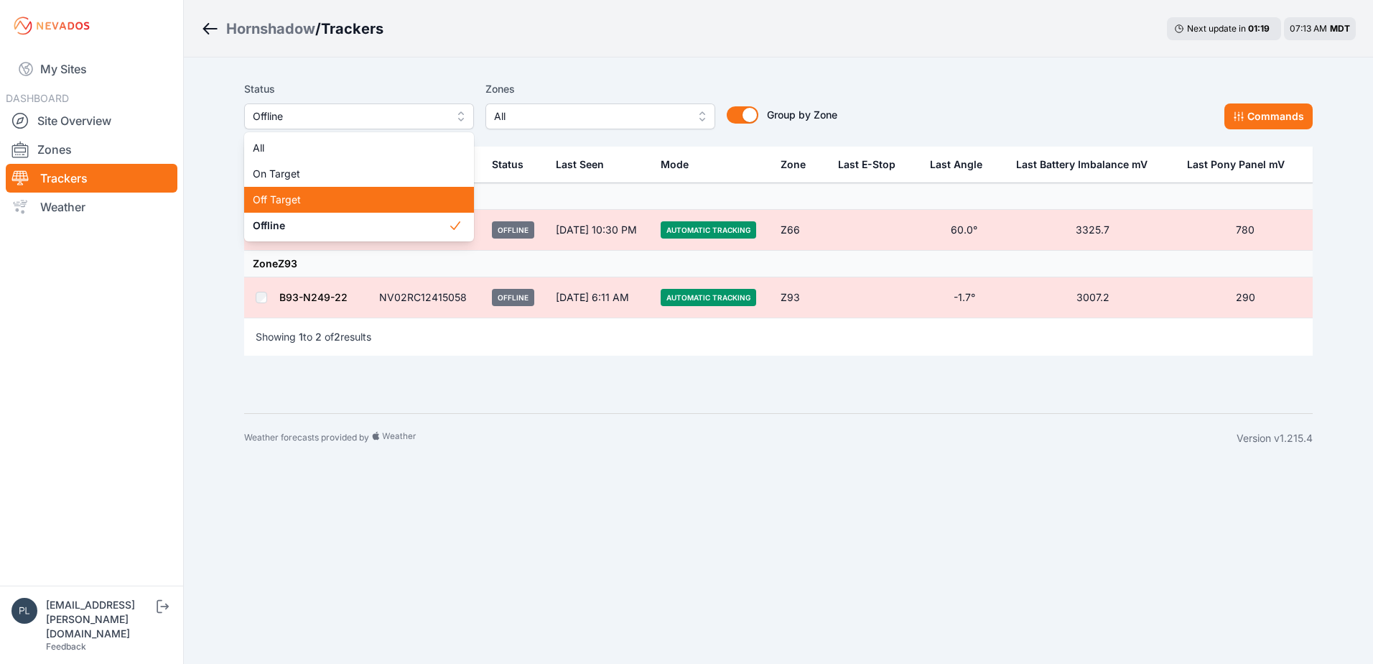
click at [311, 205] on span "Off Target" at bounding box center [350, 199] width 195 height 14
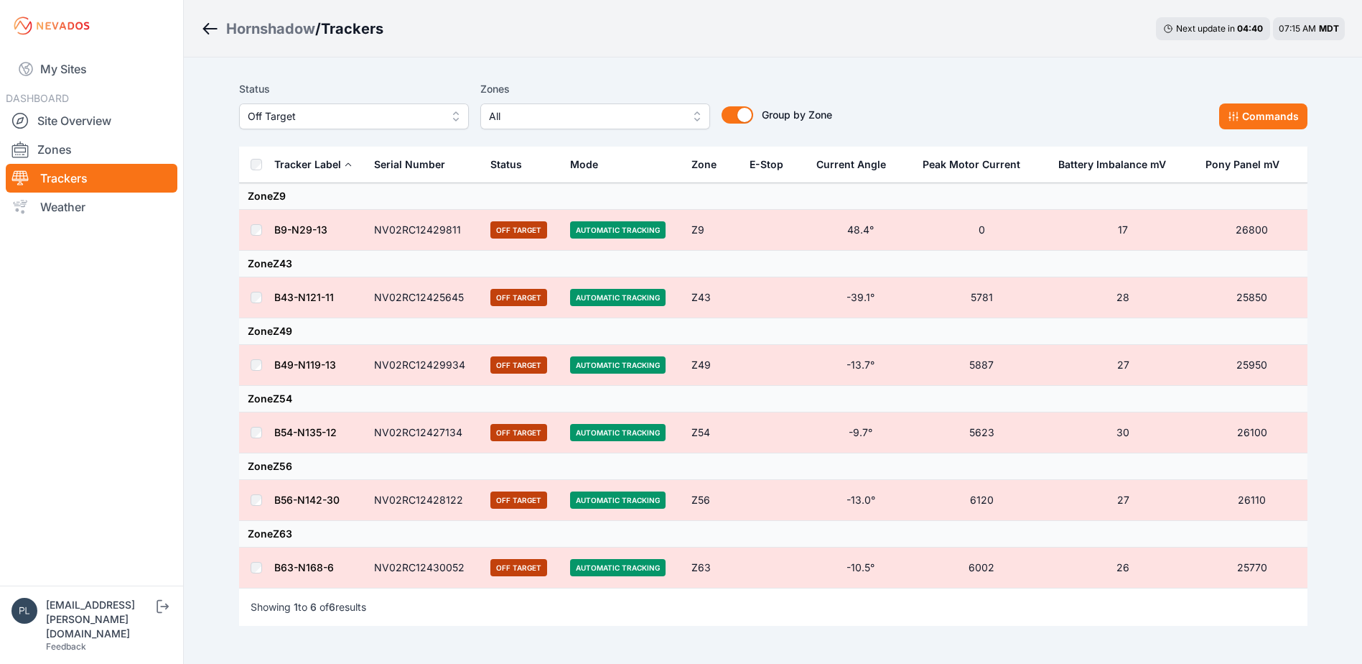
click at [149, 417] on nav "My Sites DASHBOARD Site Overview Zones Trackers Weather" at bounding box center [91, 313] width 183 height 522
